Goal: Information Seeking & Learning: Learn about a topic

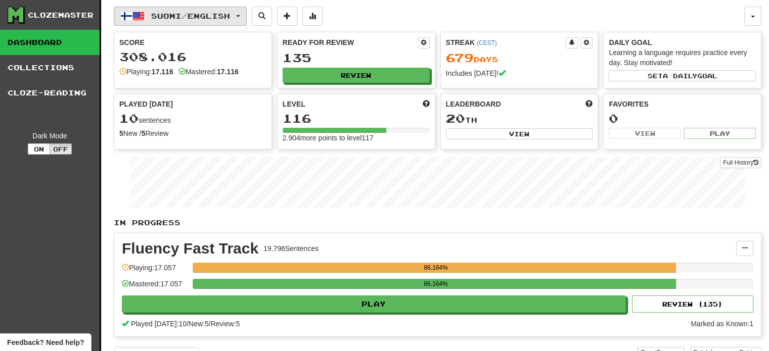
click at [168, 16] on span "Suomi / English" at bounding box center [190, 16] width 79 height 9
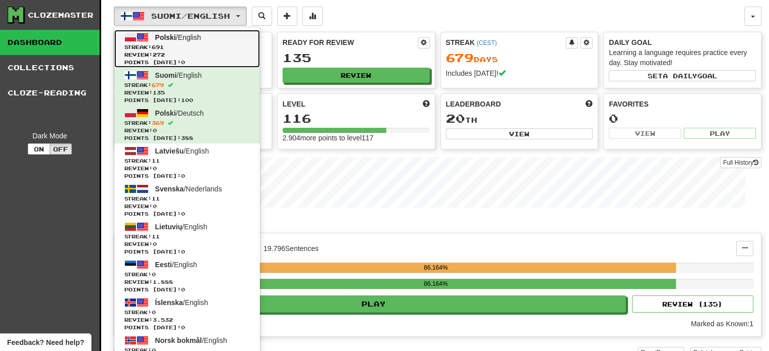
click at [188, 49] on span "Streak: 691" at bounding box center [186, 47] width 125 height 8
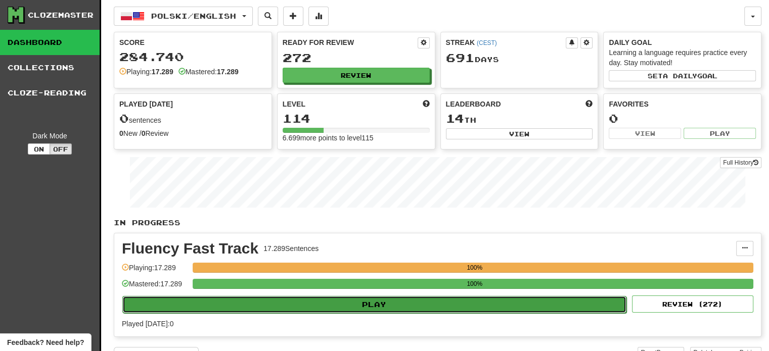
click at [381, 303] on button "Play" at bounding box center [374, 304] width 504 height 17
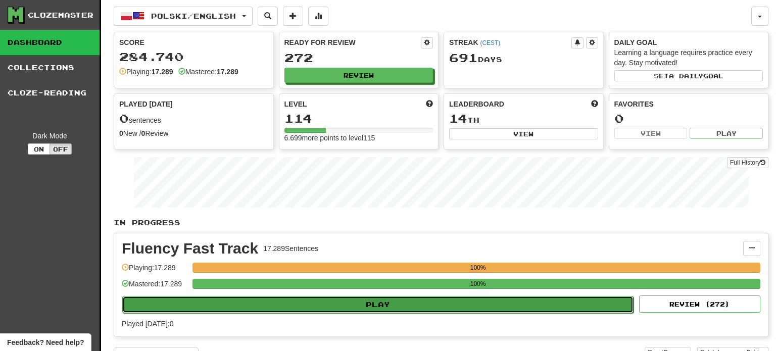
select select "**"
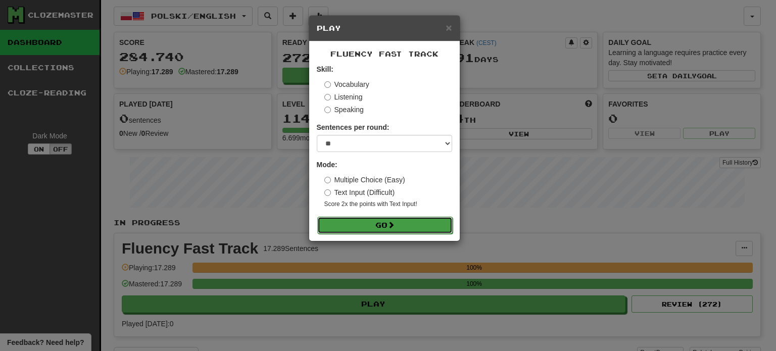
click at [375, 226] on button "Go" at bounding box center [384, 225] width 135 height 17
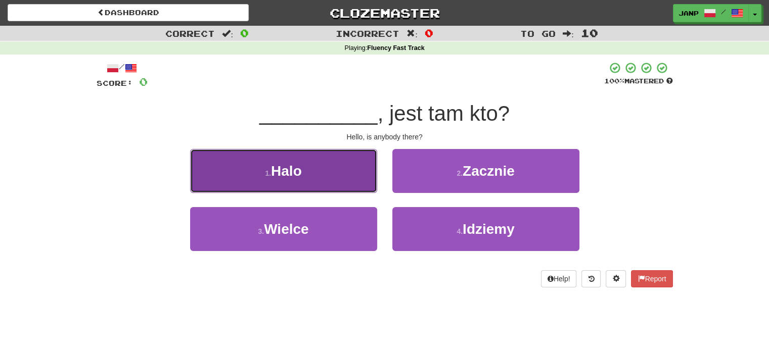
click at [319, 160] on button "1 . Halo" at bounding box center [283, 171] width 187 height 44
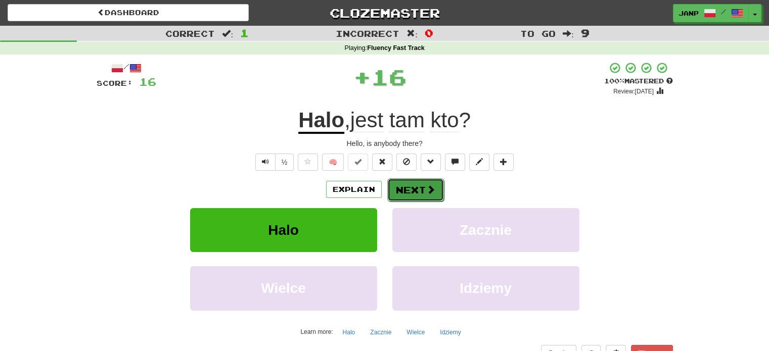
click at [410, 188] on button "Next" at bounding box center [415, 189] width 57 height 23
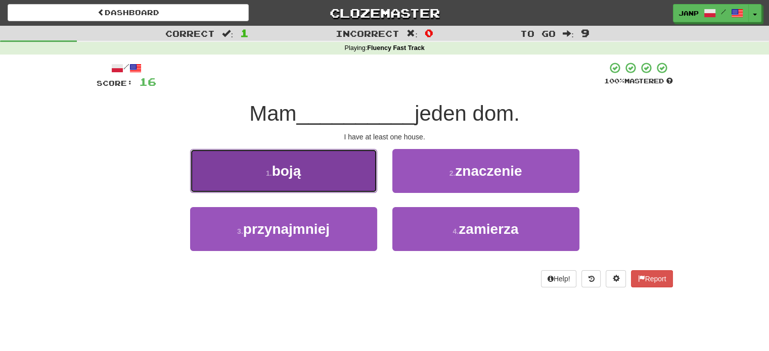
click at [356, 178] on button "1 . boją" at bounding box center [283, 171] width 187 height 44
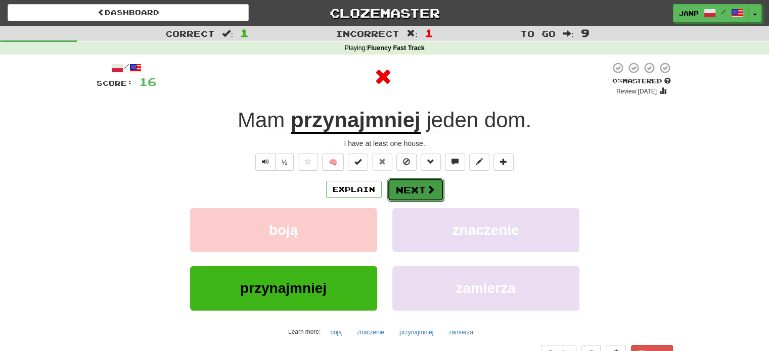
click at [423, 190] on button "Next" at bounding box center [415, 189] width 57 height 23
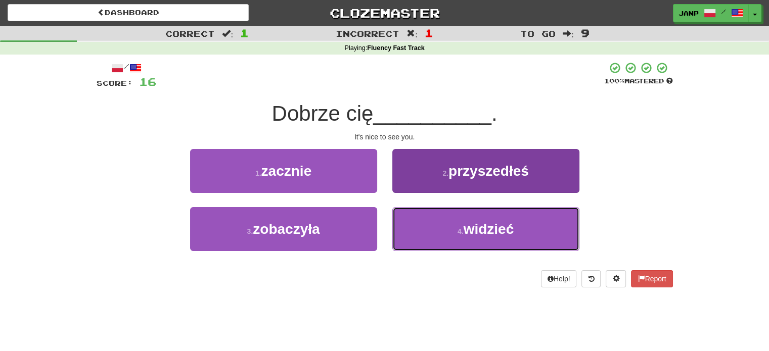
click at [421, 237] on button "4 . widzieć" at bounding box center [485, 229] width 187 height 44
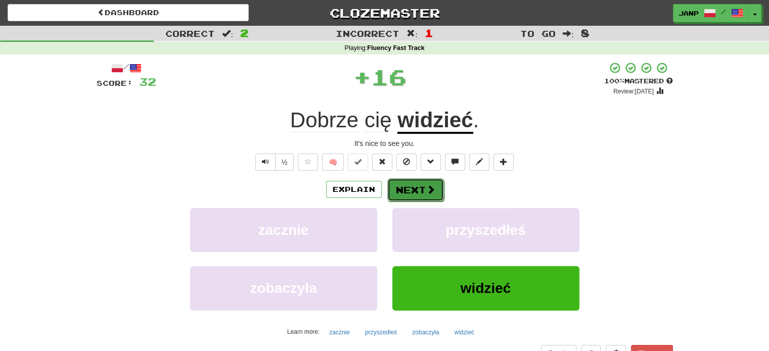
click at [402, 191] on button "Next" at bounding box center [415, 189] width 57 height 23
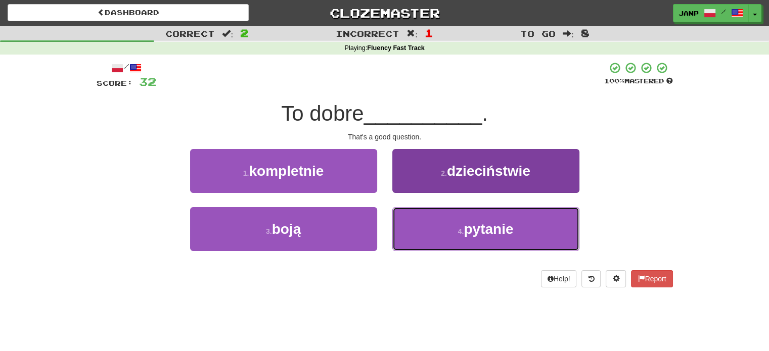
click at [423, 234] on button "4 . pytanie" at bounding box center [485, 229] width 187 height 44
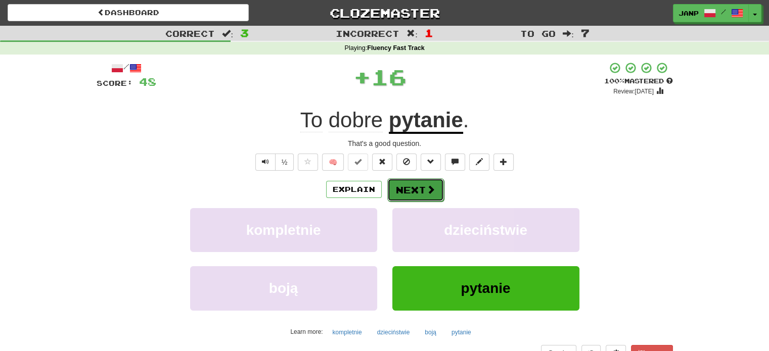
click at [401, 196] on button "Next" at bounding box center [415, 189] width 57 height 23
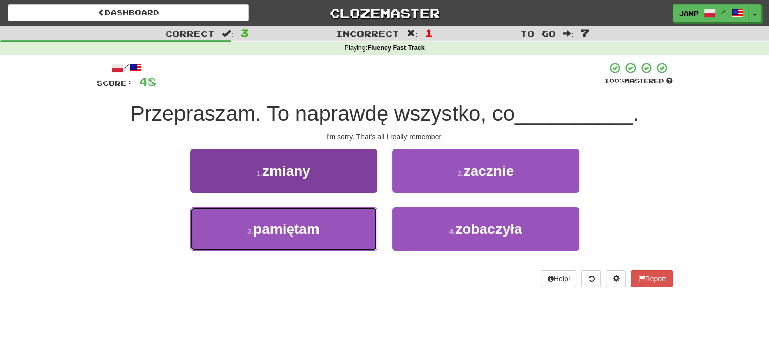
drag, startPoint x: 333, startPoint y: 232, endPoint x: 336, endPoint y: 224, distance: 8.5
click at [333, 230] on button "3 . pamiętam" at bounding box center [283, 229] width 187 height 44
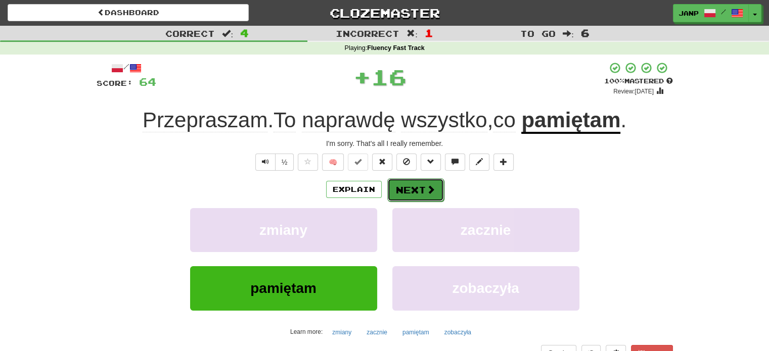
click at [400, 196] on button "Next" at bounding box center [415, 189] width 57 height 23
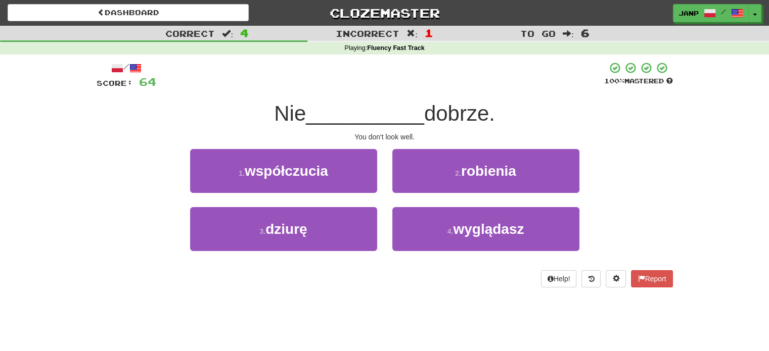
click at [429, 252] on div "4 . wyglądasz" at bounding box center [486, 236] width 202 height 58
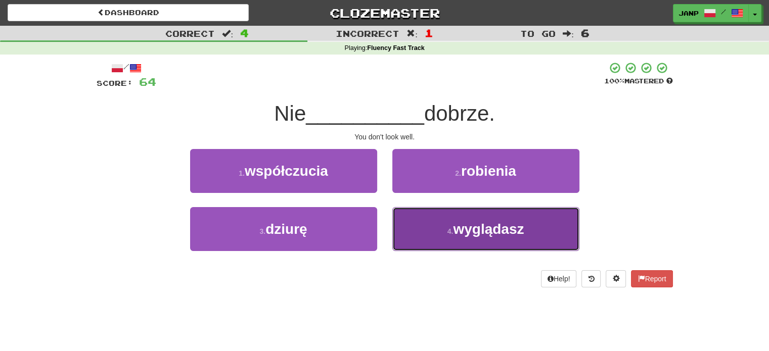
click at [423, 229] on button "4 . wyglądasz" at bounding box center [485, 229] width 187 height 44
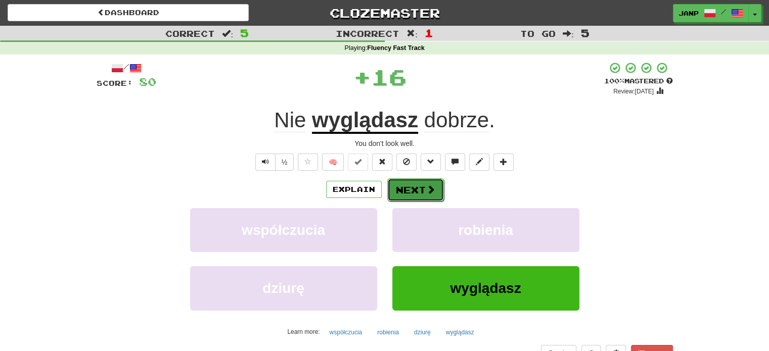
click at [399, 189] on button "Next" at bounding box center [415, 189] width 57 height 23
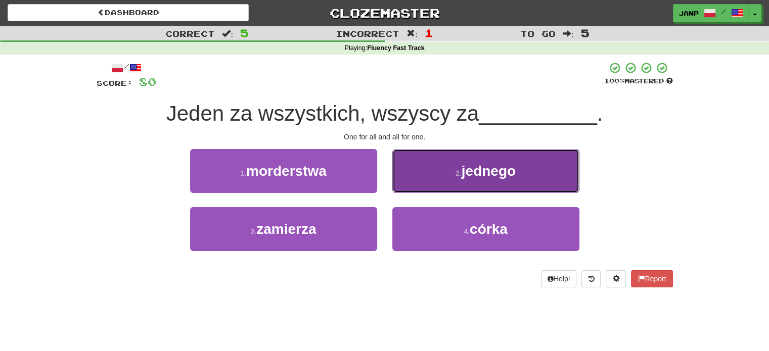
click at [425, 183] on button "2 . jednego" at bounding box center [485, 171] width 187 height 44
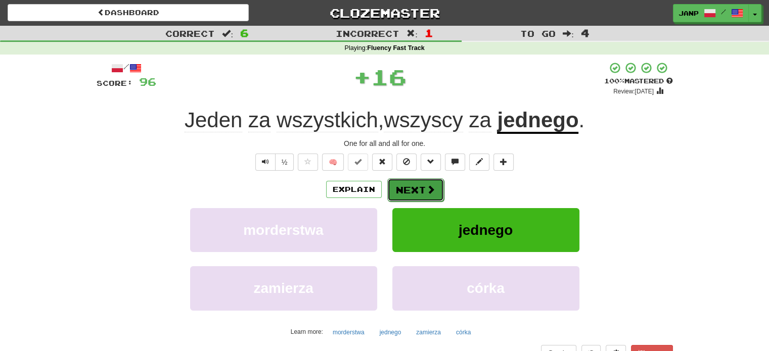
click at [402, 188] on button "Next" at bounding box center [415, 189] width 57 height 23
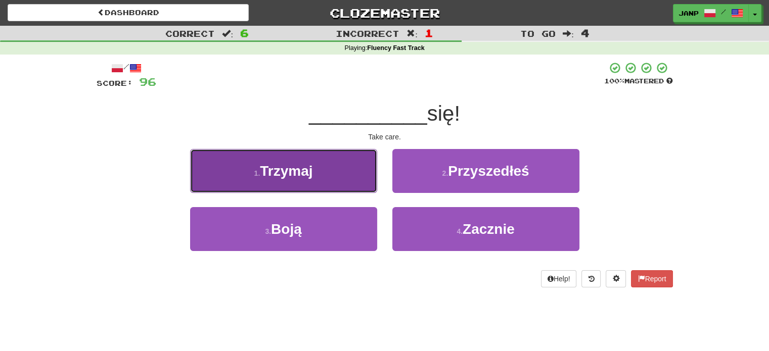
click at [350, 174] on button "1 . Trzymaj" at bounding box center [283, 171] width 187 height 44
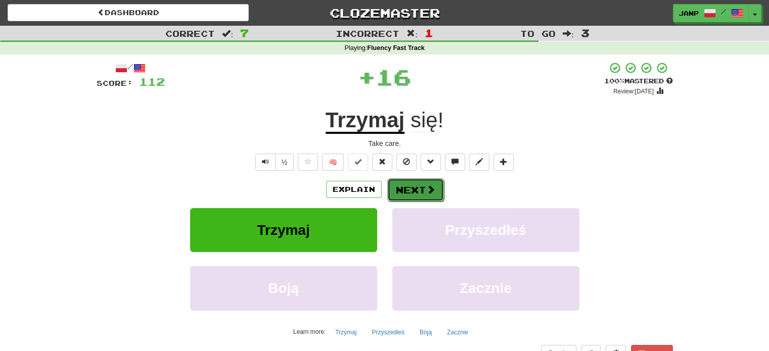
click at [403, 189] on button "Next" at bounding box center [415, 189] width 57 height 23
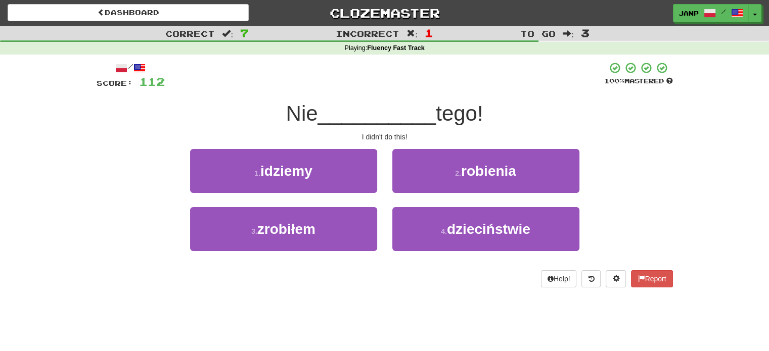
click at [427, 194] on div "2 . robienia" at bounding box center [486, 178] width 202 height 58
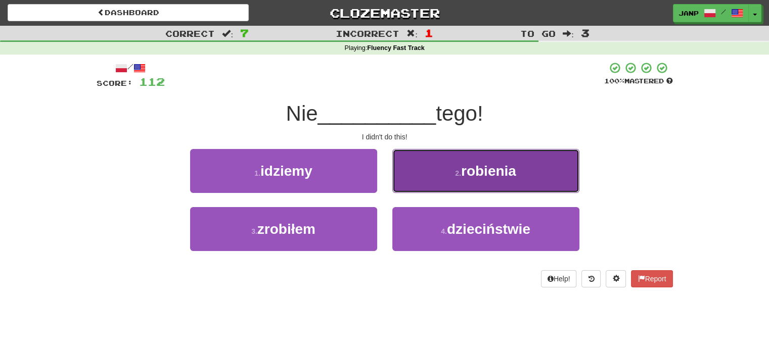
click at [438, 178] on button "2 . robienia" at bounding box center [485, 171] width 187 height 44
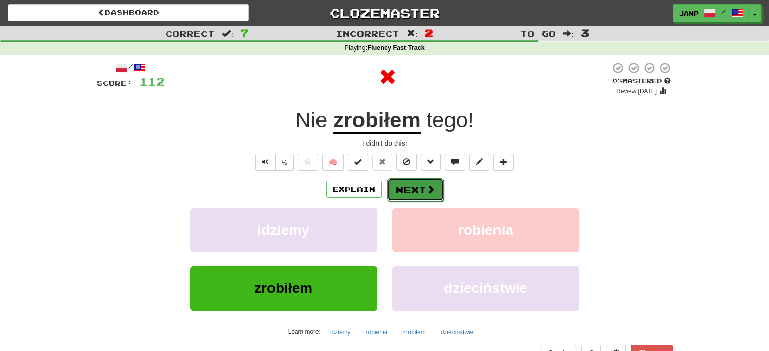
click at [401, 195] on button "Next" at bounding box center [415, 189] width 57 height 23
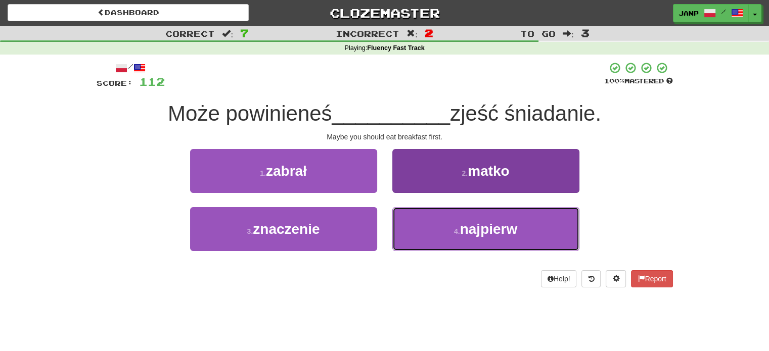
click at [432, 230] on button "4 . najpierw" at bounding box center [485, 229] width 187 height 44
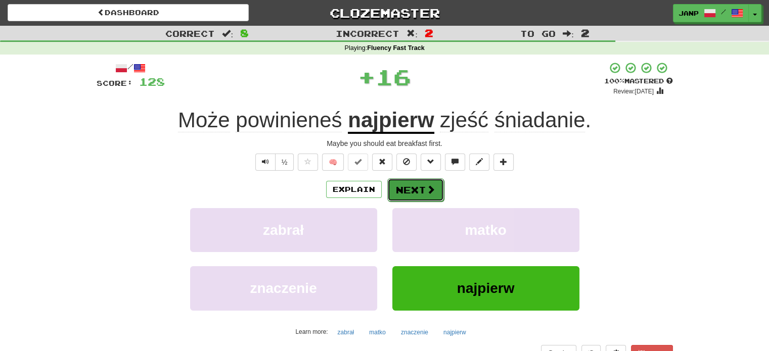
click at [401, 190] on button "Next" at bounding box center [415, 189] width 57 height 23
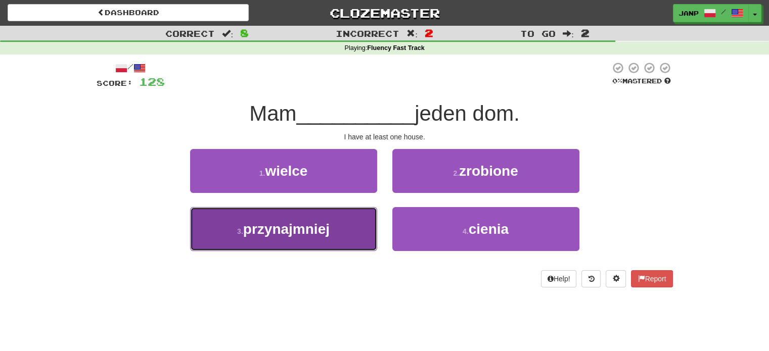
click at [372, 223] on button "3 . przynajmniej" at bounding box center [283, 229] width 187 height 44
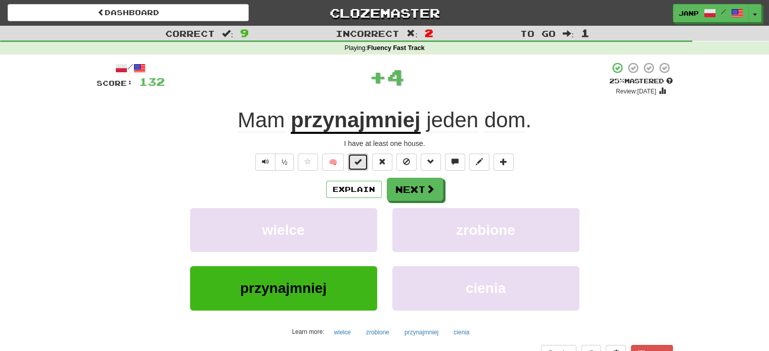
click at [359, 166] on button at bounding box center [358, 162] width 20 height 17
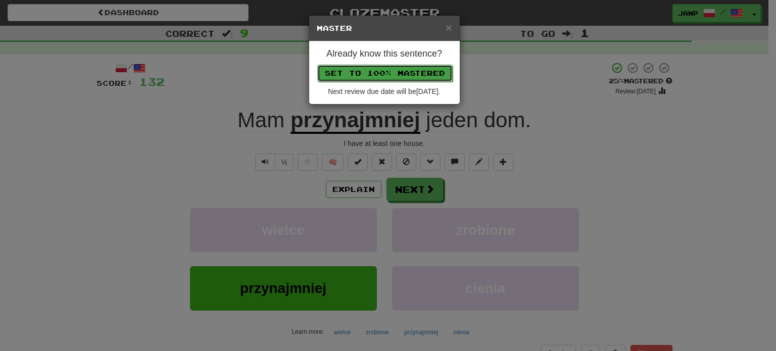
click at [393, 70] on button "Set to 100% Mastered" at bounding box center [384, 73] width 135 height 17
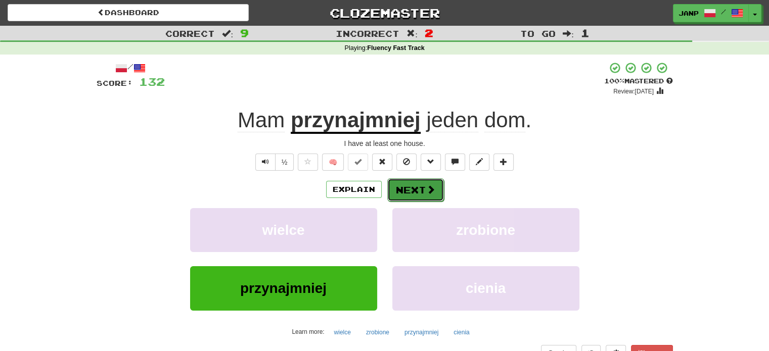
click at [408, 187] on button "Next" at bounding box center [415, 189] width 57 height 23
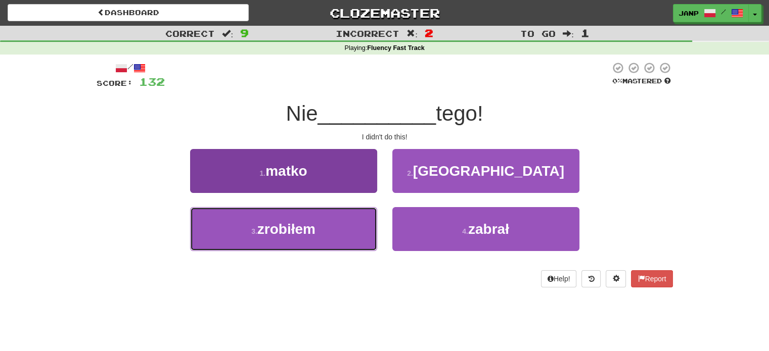
drag, startPoint x: 340, startPoint y: 223, endPoint x: 350, endPoint y: 211, distance: 16.1
click at [341, 222] on button "3 . zrobiłem" at bounding box center [283, 229] width 187 height 44
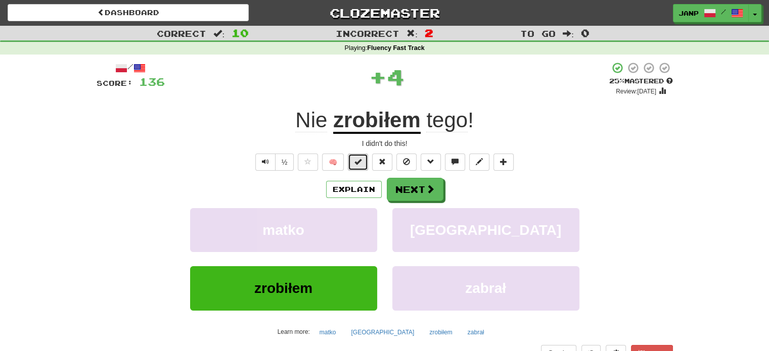
click at [361, 156] on button at bounding box center [358, 162] width 20 height 17
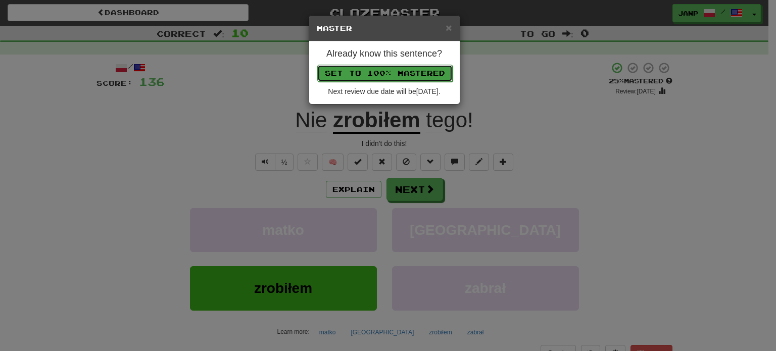
click at [393, 76] on button "Set to 100% Mastered" at bounding box center [384, 73] width 135 height 17
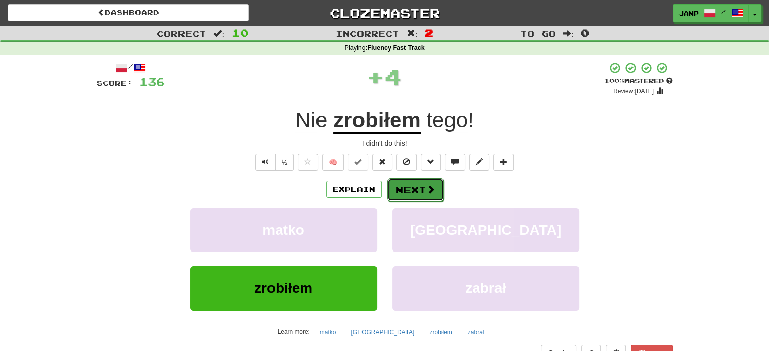
click at [394, 188] on button "Next" at bounding box center [415, 189] width 57 height 23
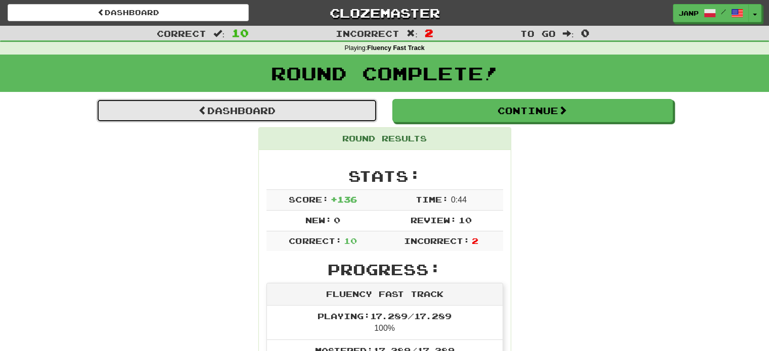
click at [267, 109] on link "Dashboard" at bounding box center [237, 110] width 281 height 23
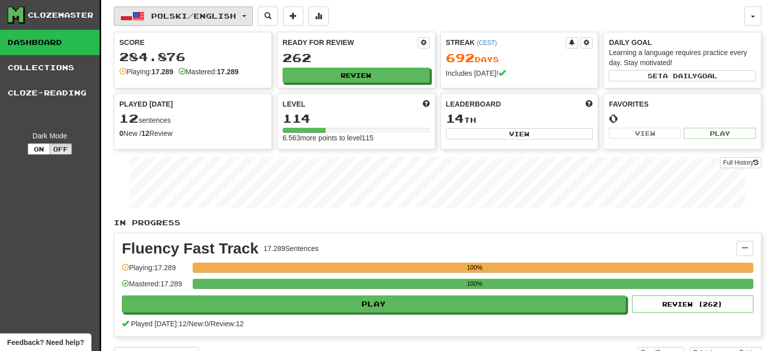
click at [230, 18] on span "Polski / English" at bounding box center [193, 16] width 85 height 9
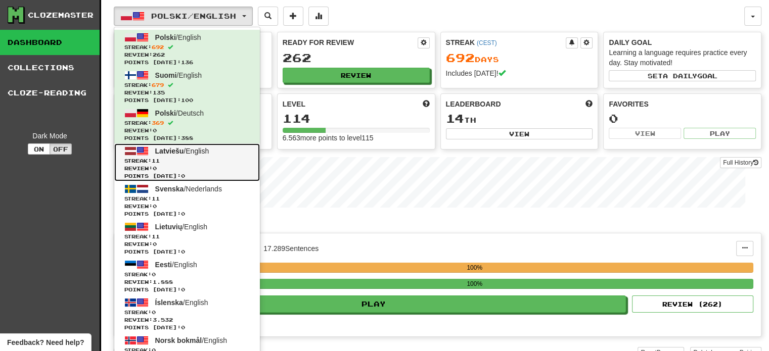
click at [192, 169] on span "Review: 0" at bounding box center [186, 169] width 125 height 8
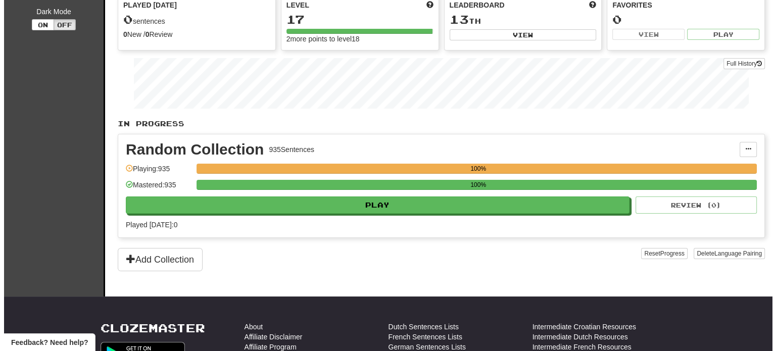
scroll to position [101, 0]
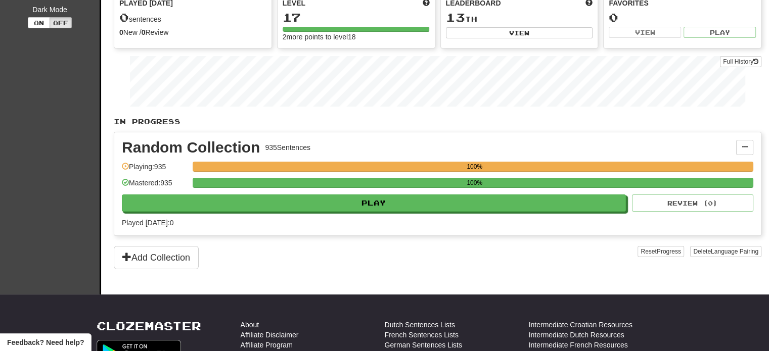
click at [334, 212] on div "Random Collection 935 Sentences Manage Sentences Unpin from Dashboard Playing: …" at bounding box center [437, 183] width 646 height 103
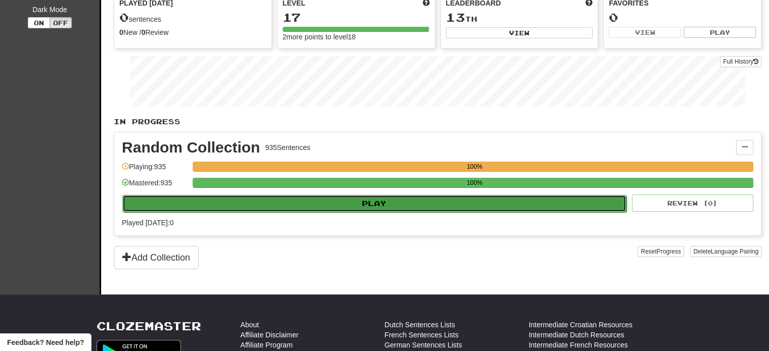
click at [334, 209] on button "Play" at bounding box center [374, 203] width 504 height 17
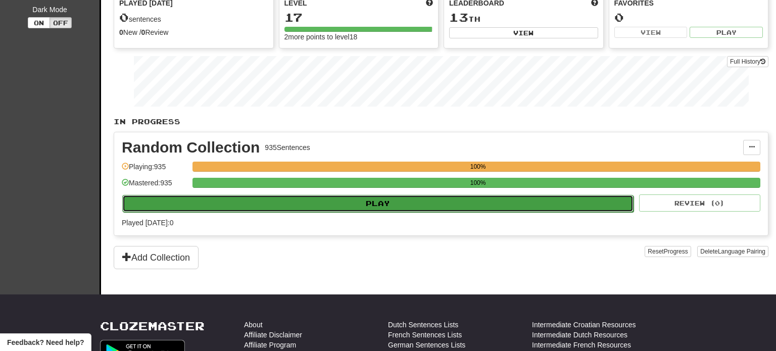
select select "**"
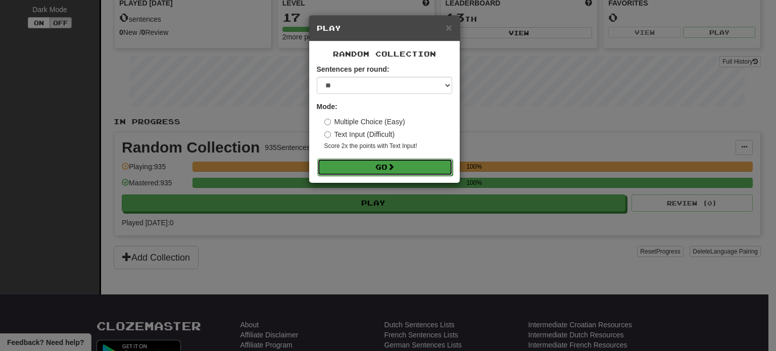
click at [365, 167] on button "Go" at bounding box center [384, 167] width 135 height 17
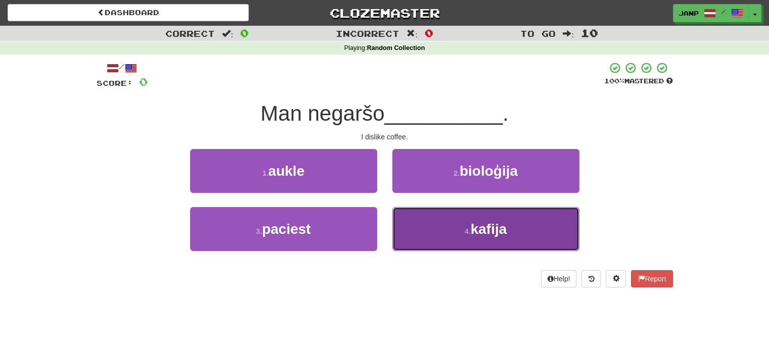
click at [418, 223] on button "4 . kafija" at bounding box center [485, 229] width 187 height 44
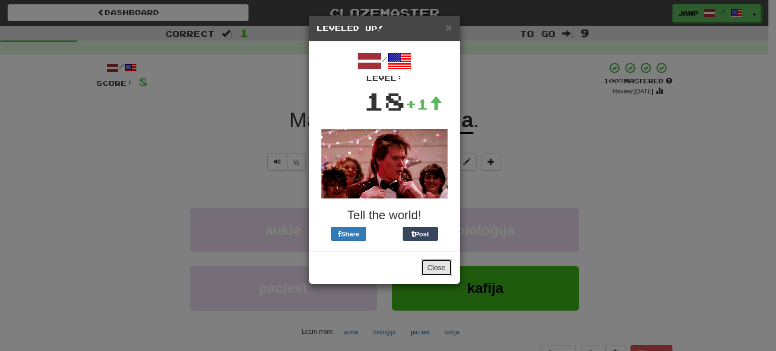
drag, startPoint x: 429, startPoint y: 267, endPoint x: 420, endPoint y: 268, distance: 9.2
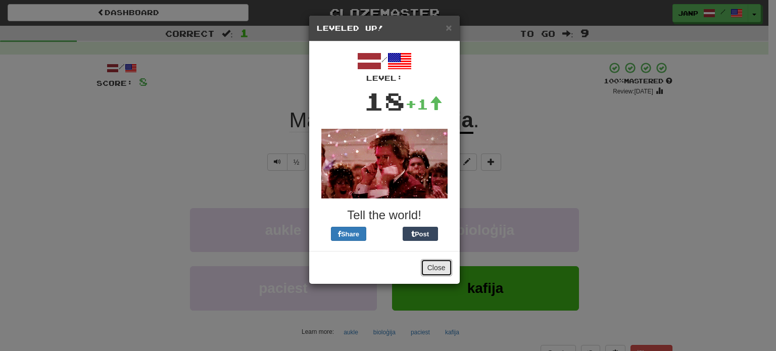
click at [422, 268] on button "Close" at bounding box center [436, 267] width 31 height 17
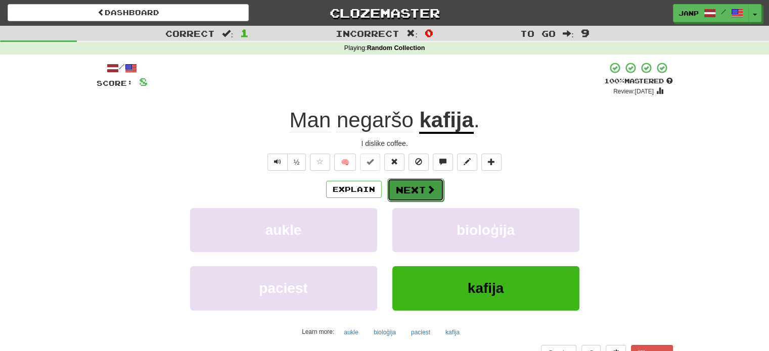
click at [411, 185] on button "Next" at bounding box center [415, 189] width 57 height 23
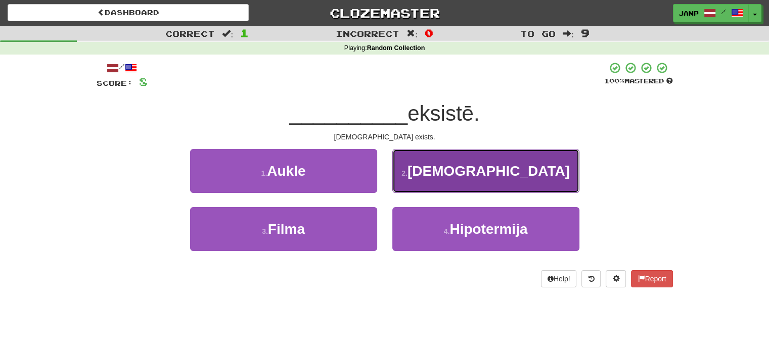
click at [424, 180] on button "2 . [DEMOGRAPHIC_DATA]" at bounding box center [485, 171] width 187 height 44
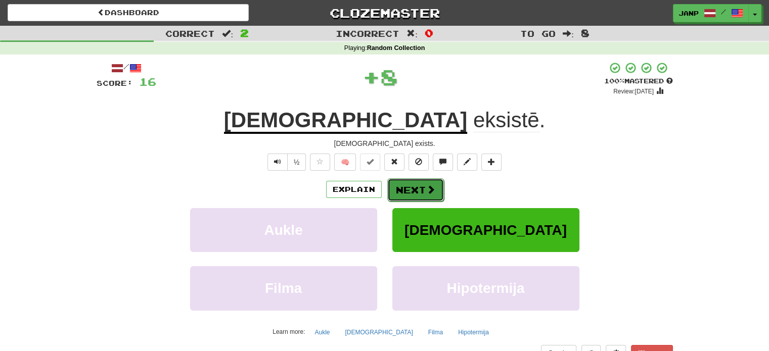
click at [402, 188] on button "Next" at bounding box center [415, 189] width 57 height 23
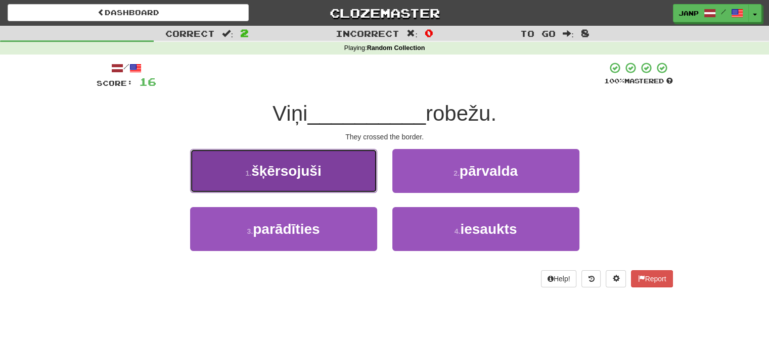
click at [352, 183] on button "1 . šķērsojuši" at bounding box center [283, 171] width 187 height 44
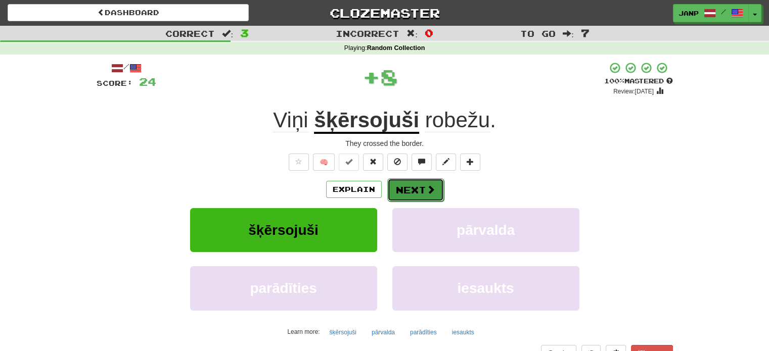
click at [404, 184] on button "Next" at bounding box center [415, 189] width 57 height 23
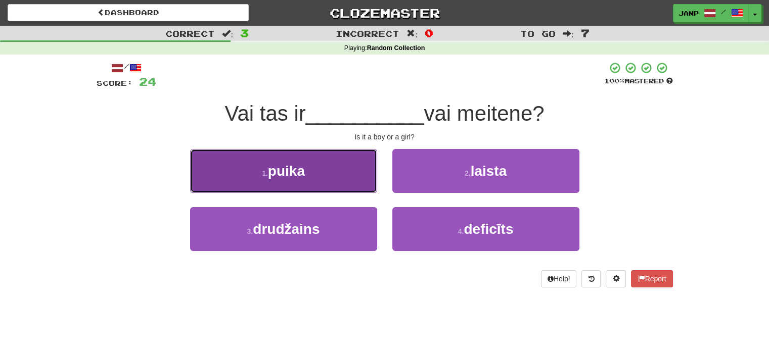
click at [334, 181] on button "1 . puika" at bounding box center [283, 171] width 187 height 44
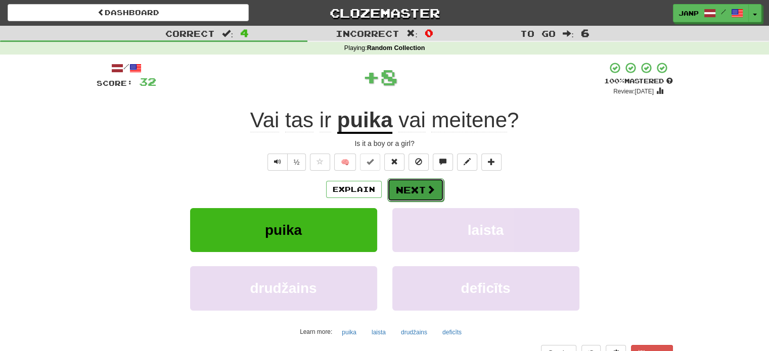
click at [404, 188] on button "Next" at bounding box center [415, 189] width 57 height 23
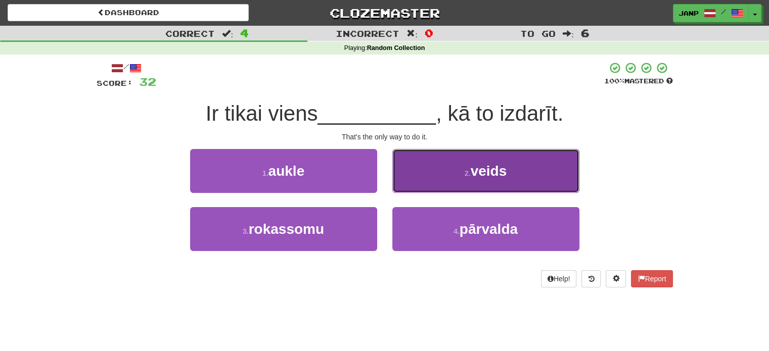
click at [404, 182] on button "2 . veids" at bounding box center [485, 171] width 187 height 44
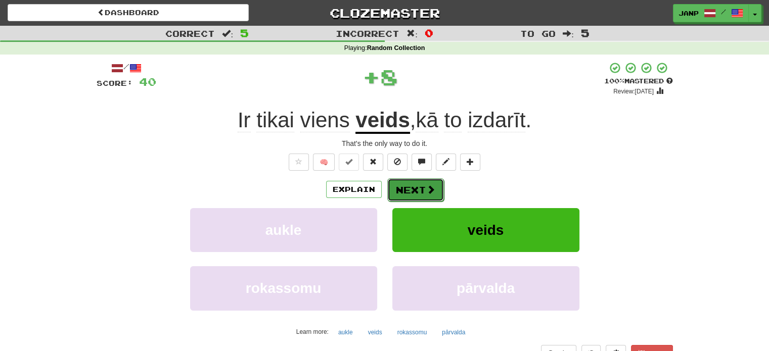
click at [418, 194] on button "Next" at bounding box center [415, 189] width 57 height 23
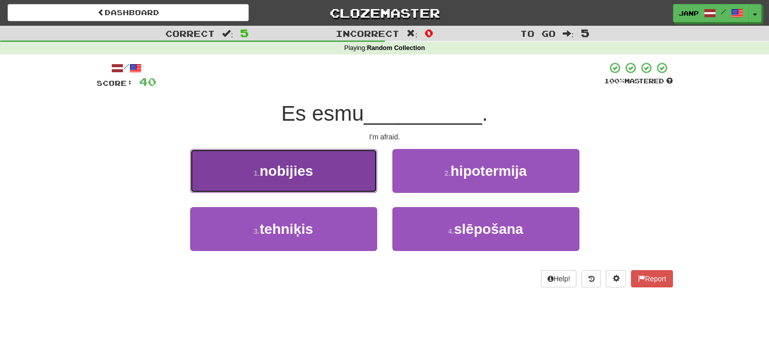
click at [330, 182] on button "1 . nobijies" at bounding box center [283, 171] width 187 height 44
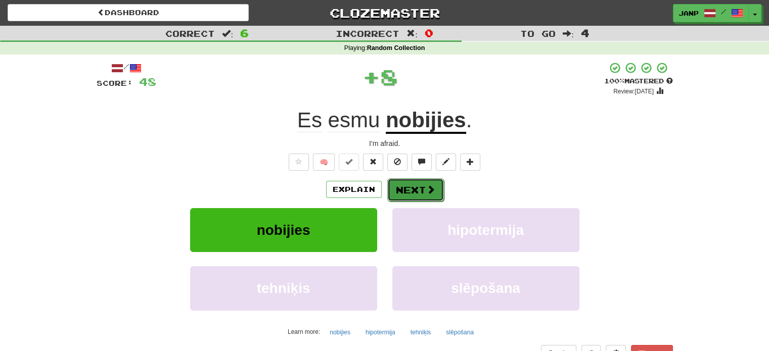
click at [410, 191] on button "Next" at bounding box center [415, 189] width 57 height 23
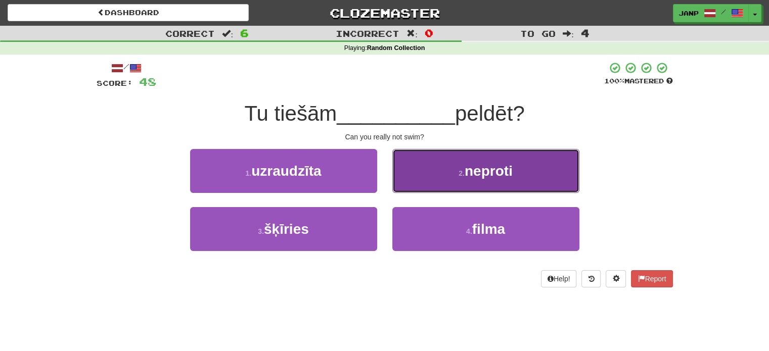
click at [423, 173] on button "2 . neproti" at bounding box center [485, 171] width 187 height 44
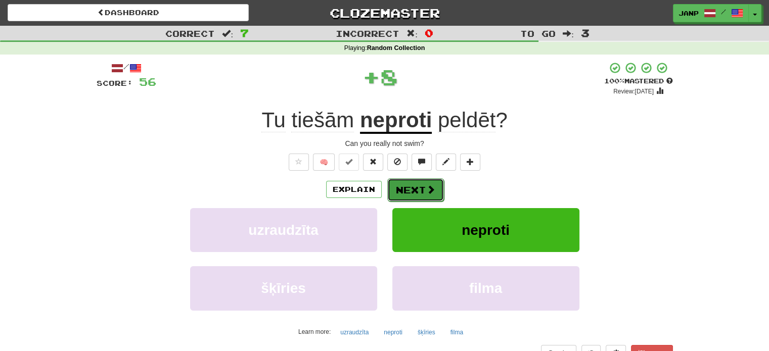
click at [404, 184] on button "Next" at bounding box center [415, 189] width 57 height 23
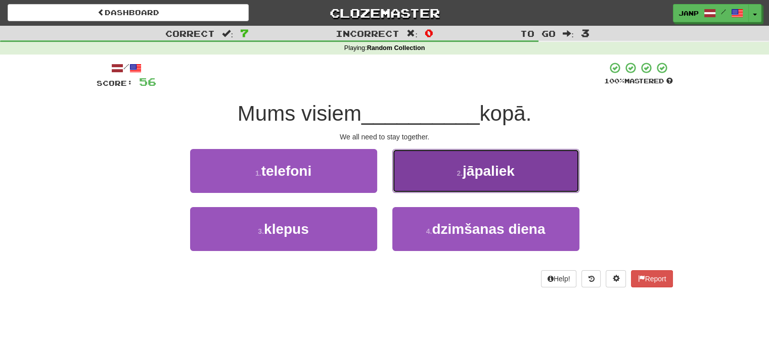
click at [425, 178] on button "2 . jāpaliek" at bounding box center [485, 171] width 187 height 44
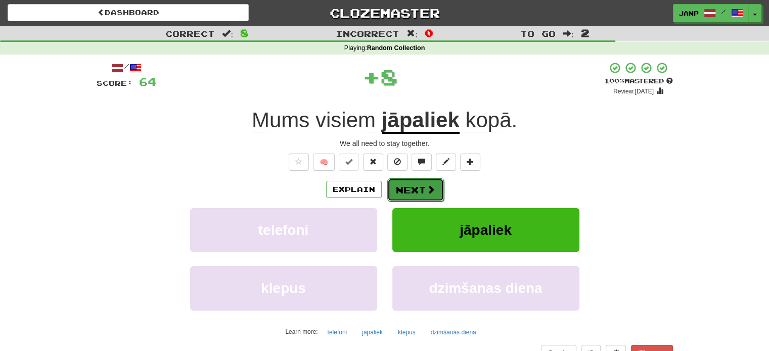
click at [412, 189] on button "Next" at bounding box center [415, 189] width 57 height 23
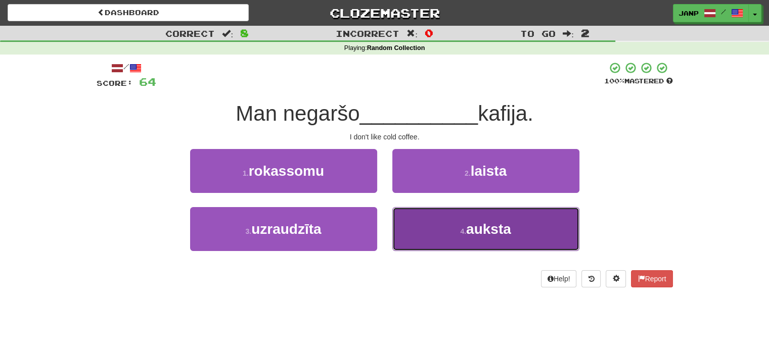
click at [430, 229] on button "4 . auksta" at bounding box center [485, 229] width 187 height 44
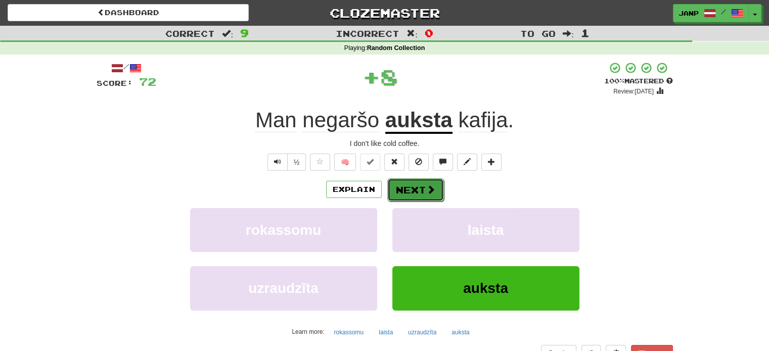
click at [407, 188] on button "Next" at bounding box center [415, 189] width 57 height 23
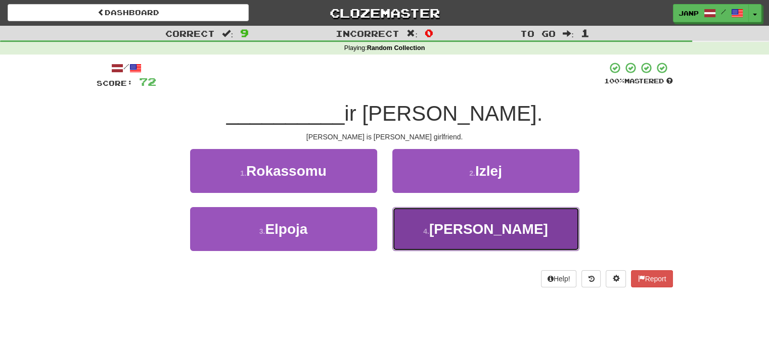
click at [427, 229] on button "4 . [PERSON_NAME]" at bounding box center [485, 229] width 187 height 44
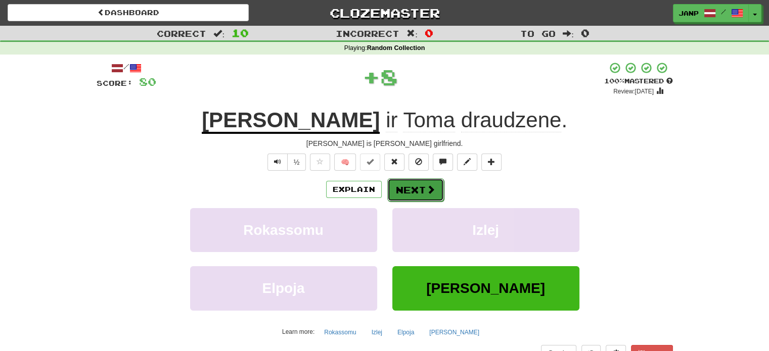
click at [412, 193] on button "Next" at bounding box center [415, 189] width 57 height 23
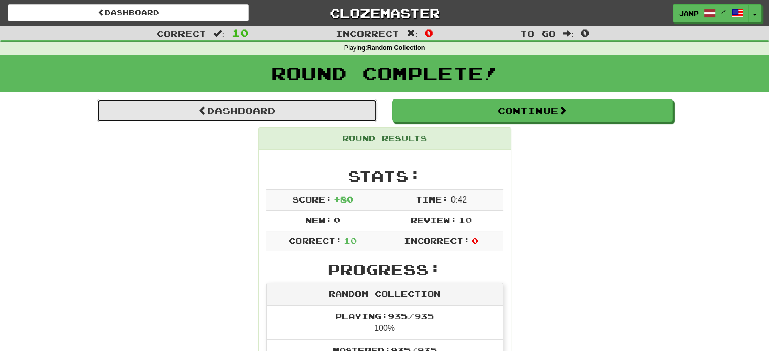
click at [244, 110] on link "Dashboard" at bounding box center [237, 110] width 281 height 23
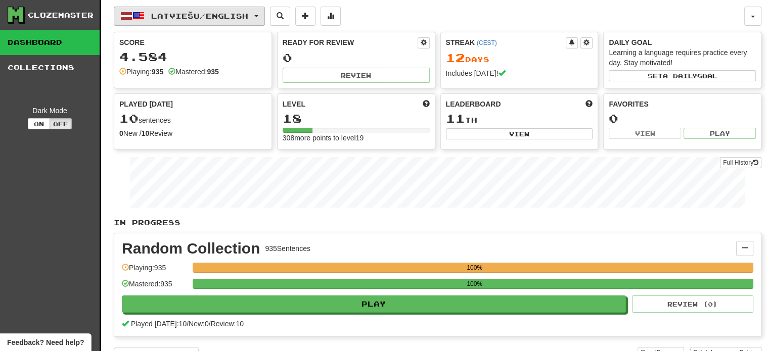
click at [187, 17] on span "Latviešu / English" at bounding box center [199, 16] width 97 height 9
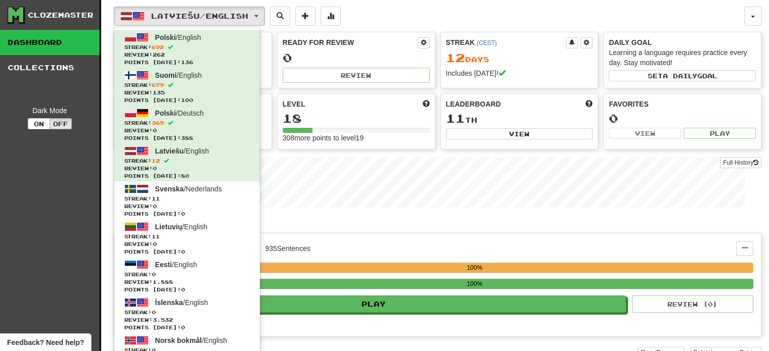
click at [455, 13] on div "Latviešu / English Polski / English Streak: 692 Review: 262 Points [DATE]: 136 …" at bounding box center [429, 16] width 630 height 19
